Goal: Task Accomplishment & Management: Manage account settings

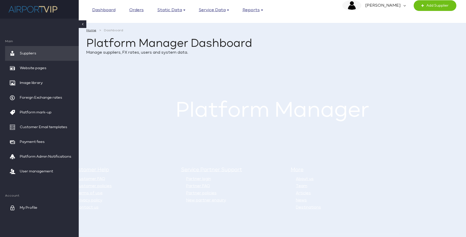
click at [155, 86] on main "Home Dashboard Platform Manager Dashboard Manage suppliers, FX rates, users and…" at bounding box center [272, 77] width 387 height 115
click at [40, 127] on span "Customer Email templates" at bounding box center [43, 127] width 47 height 15
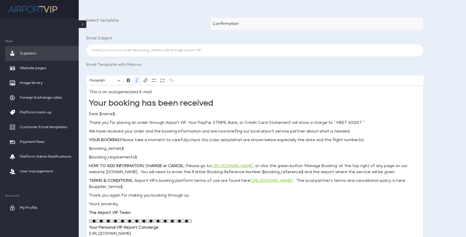
scroll to position [88, 0]
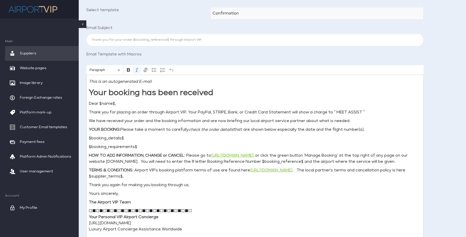
click at [218, 130] on icon "check the order details" at bounding box center [211, 130] width 45 height 4
select select "4"
click at [210, 7] on select "Confirmation Cancellation Booking rejected by supplier Amendment rejected by Su…" at bounding box center [316, 13] width 213 height 13
type input "Your request to change Airport Select booking number $booking_reference$ has be…"
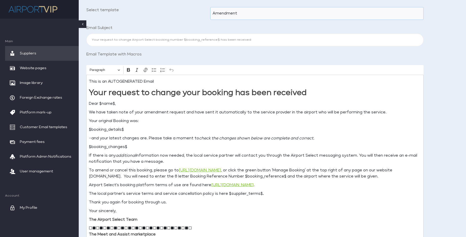
select select "1"
click at [210, 7] on select "Confirmation Cancellation Booking rejected by supplier Amendment rejected by Su…" at bounding box center [316, 13] width 213 height 13
type input "Your Airport Select booking $booking_reference$ has been cancelled"
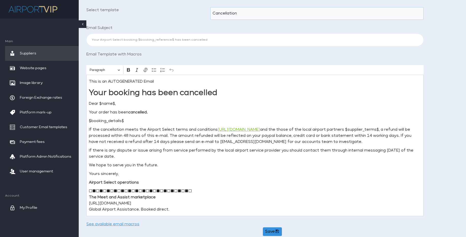
select select "2"
click at [210, 7] on select "Confirmation Cancellation Booking rejected by supplier Amendment rejected by Su…" at bounding box center [316, 13] width 213 height 13
type input "Your Airport Select order $booking_reference$ has been declined by the local se…"
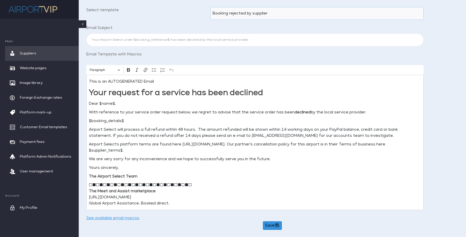
select select "3"
click at [210, 7] on select "Confirmation Cancellation Booking rejected by supplier Amendment rejected by Su…" at bounding box center [316, 13] width 213 height 13
type input "Your request to change Airport Select booking number $booking_reference$ has be…"
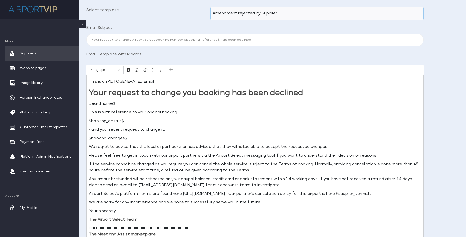
select select "4"
click at [210, 7] on select "Confirmation Cancellation Booking rejected by supplier Amendment rejected by Su…" at bounding box center [316, 13] width 213 height 13
type input "Your request to change Airport Select booking number $booking_reference$ has be…"
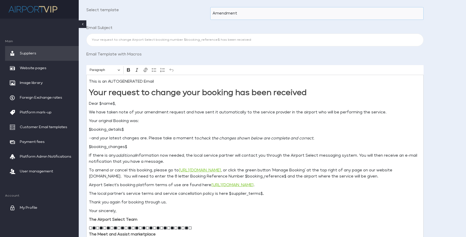
select select "0"
click at [210, 7] on select "Confirmation Cancellation Booking rejected by supplier Amendment rejected by Su…" at bounding box center [316, 13] width 213 height 13
type input "Thank you for your order $booking_reference$ through Airport VIP."
